Goal: Task Accomplishment & Management: Use online tool/utility

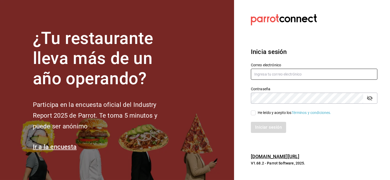
type input "[EMAIL_ADDRESS][PERSON_NAME][DOMAIN_NAME]"
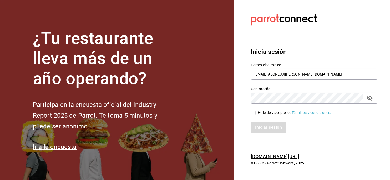
click at [257, 113] on span "He leído y acepto los Términos y condiciones." at bounding box center [294, 113] width 76 height 6
click at [256, 113] on input "He leído y acepto los Términos y condiciones." at bounding box center [253, 113] width 5 height 5
checkbox input "true"
click at [263, 128] on button "Iniciar sesión" at bounding box center [269, 127] width 36 height 11
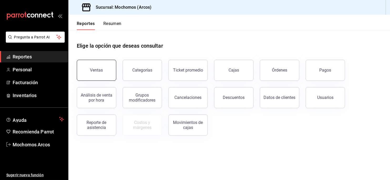
click at [105, 68] on button "Ventas" at bounding box center [96, 70] width 39 height 21
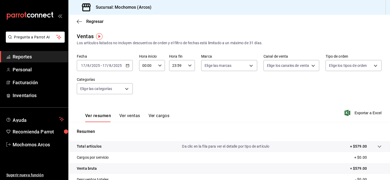
click at [128, 64] on \(Stroke\) "button" at bounding box center [127, 65] width 3 height 3
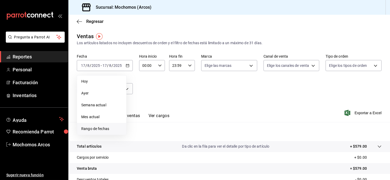
click at [98, 126] on span "Rango de fechas" at bounding box center [101, 129] width 41 height 6
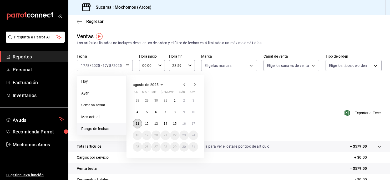
click at [136, 122] on abbr "11" at bounding box center [137, 124] width 3 height 4
click at [184, 122] on abbr "16" at bounding box center [183, 124] width 3 height 4
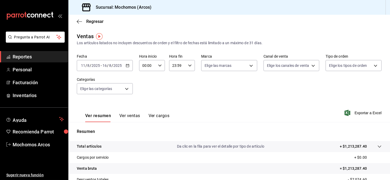
click at [158, 64] on icon "button" at bounding box center [160, 66] width 4 height 4
click at [143, 91] on span "01" at bounding box center [144, 92] width 4 height 4
type input "01:00"
click at [145, 87] on span "05" at bounding box center [144, 87] width 4 height 4
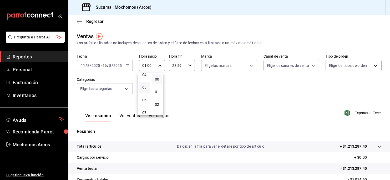
type input "05:00"
drag, startPoint x: 220, startPoint y: 81, endPoint x: 223, endPoint y: 70, distance: 11.0
click at [220, 79] on div at bounding box center [195, 90] width 390 height 180
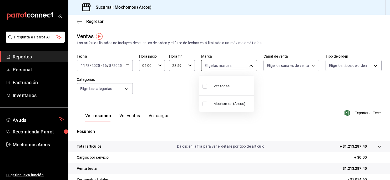
click at [243, 62] on body "Pregunta a Parrot AI Reportes Personal Facturación Inventarios Ayuda Recomienda…" at bounding box center [195, 90] width 390 height 180
click at [242, 83] on li "Ver todas" at bounding box center [227, 86] width 54 height 16
type input "dd36a3dd-8c35-4563-bc3a-0ae6137ce787"
checkbox input "true"
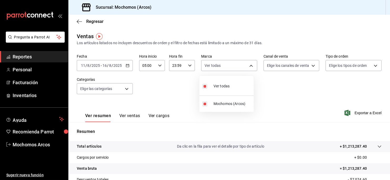
click at [310, 64] on div at bounding box center [195, 90] width 390 height 180
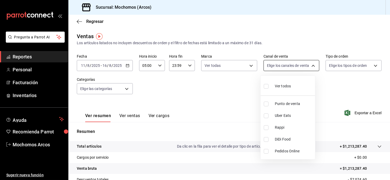
click at [308, 65] on body "Pregunta a Parrot AI Reportes Personal Facturación Inventarios Ayuda Recomienda…" at bounding box center [195, 90] width 390 height 180
click at [301, 83] on li "Ver todos" at bounding box center [288, 86] width 54 height 16
type input "PARROT,UBER_EATS,RAPPI,DIDI_FOOD,ONLINE"
checkbox input "true"
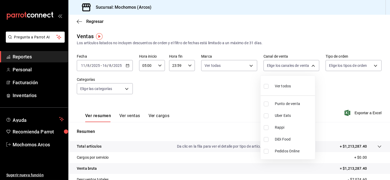
checkbox input "true"
click at [370, 63] on div at bounding box center [195, 90] width 390 height 180
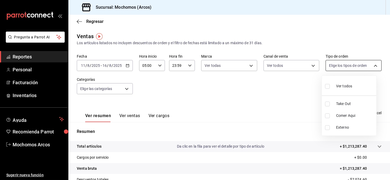
click at [370, 64] on body "Pregunta a Parrot AI Reportes Personal Facturación Inventarios Ayuda Recomienda…" at bounding box center [195, 90] width 390 height 180
click at [361, 82] on li "Ver todos" at bounding box center [349, 86] width 54 height 16
type input "c6b8ee8d-4955-4723-bae1-372b147e207b,27be71f3-ce18-4cfa-bd3b-e966efc6a73f,EXTER…"
checkbox input "true"
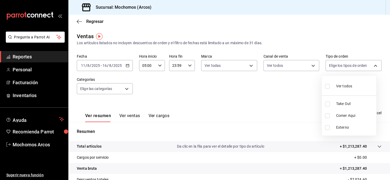
checkbox input "true"
click at [124, 88] on div at bounding box center [195, 90] width 390 height 180
click at [124, 88] on body "Pregunta a Parrot AI Reportes Personal Facturación Inventarios Ayuda Recomienda…" at bounding box center [195, 90] width 390 height 180
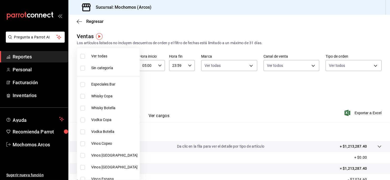
click at [112, 54] on span "Ver todas" at bounding box center [114, 56] width 46 height 6
type input "7597c5c0-c189-439a-a9b1-46cc8ee7ac78,78dcea9d-0226-4a72-8dbe-4ec0b47d6941,3e6ec…"
checkbox input "true"
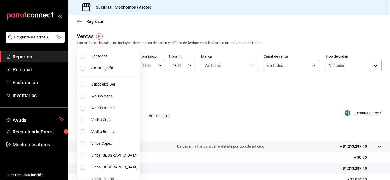
checkbox input "true"
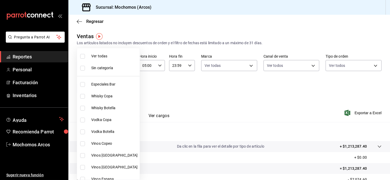
checkbox input "true"
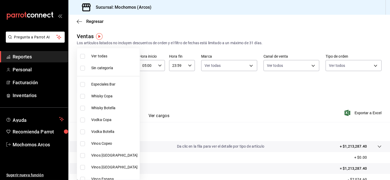
checkbox input "true"
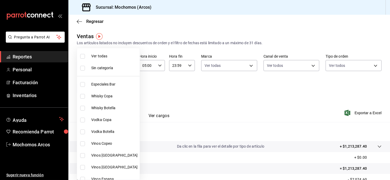
checkbox input "true"
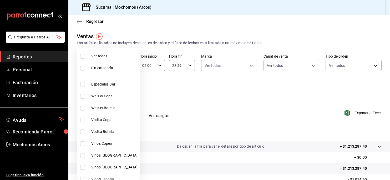
checkbox input "true"
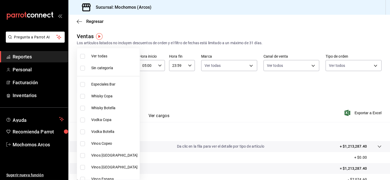
checkbox input "true"
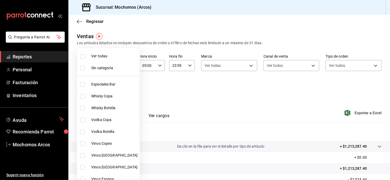
checkbox input "true"
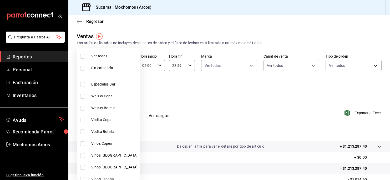
checkbox input "true"
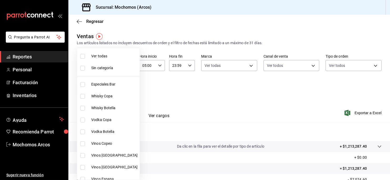
checkbox input "true"
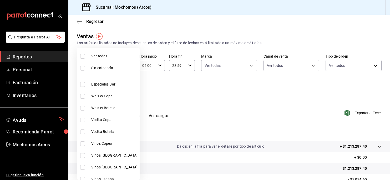
checkbox input "true"
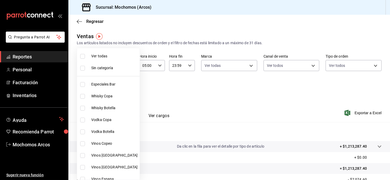
checkbox input "true"
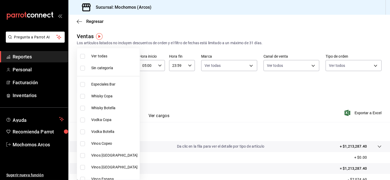
checkbox input "true"
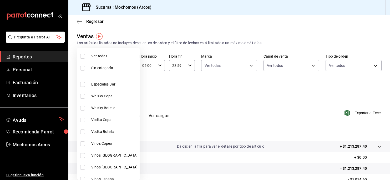
checkbox input "true"
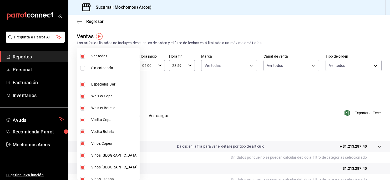
click at [362, 112] on div at bounding box center [195, 90] width 390 height 180
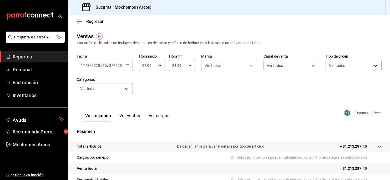
click at [362, 113] on span "Exportar a Excel" at bounding box center [364, 113] width 36 height 6
click at [354, 112] on span "Exportar a Excel" at bounding box center [364, 113] width 36 height 6
